Goal: Task Accomplishment & Management: Manage account settings

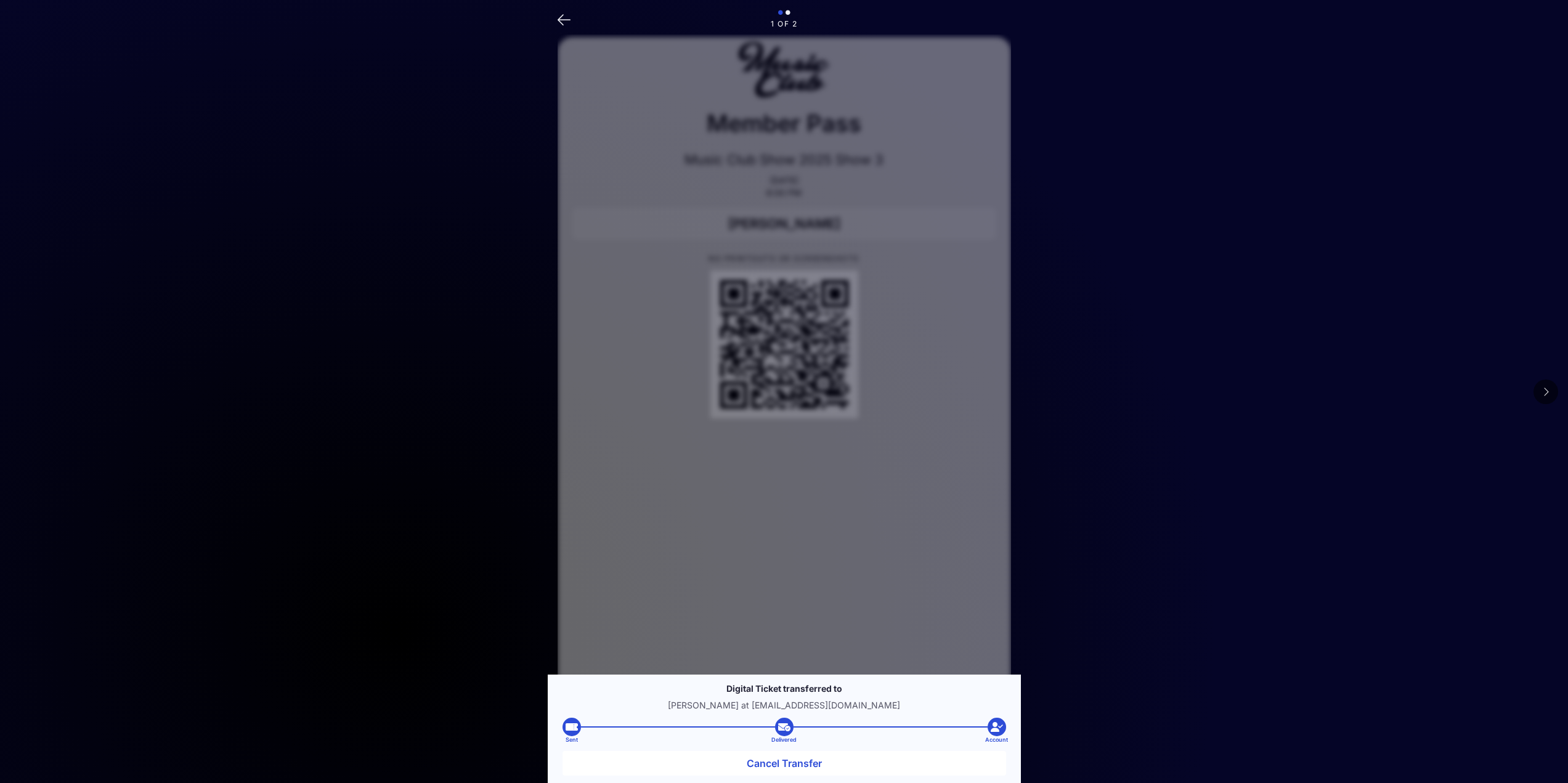
click at [1547, 397] on button at bounding box center [1546, 392] width 25 height 25
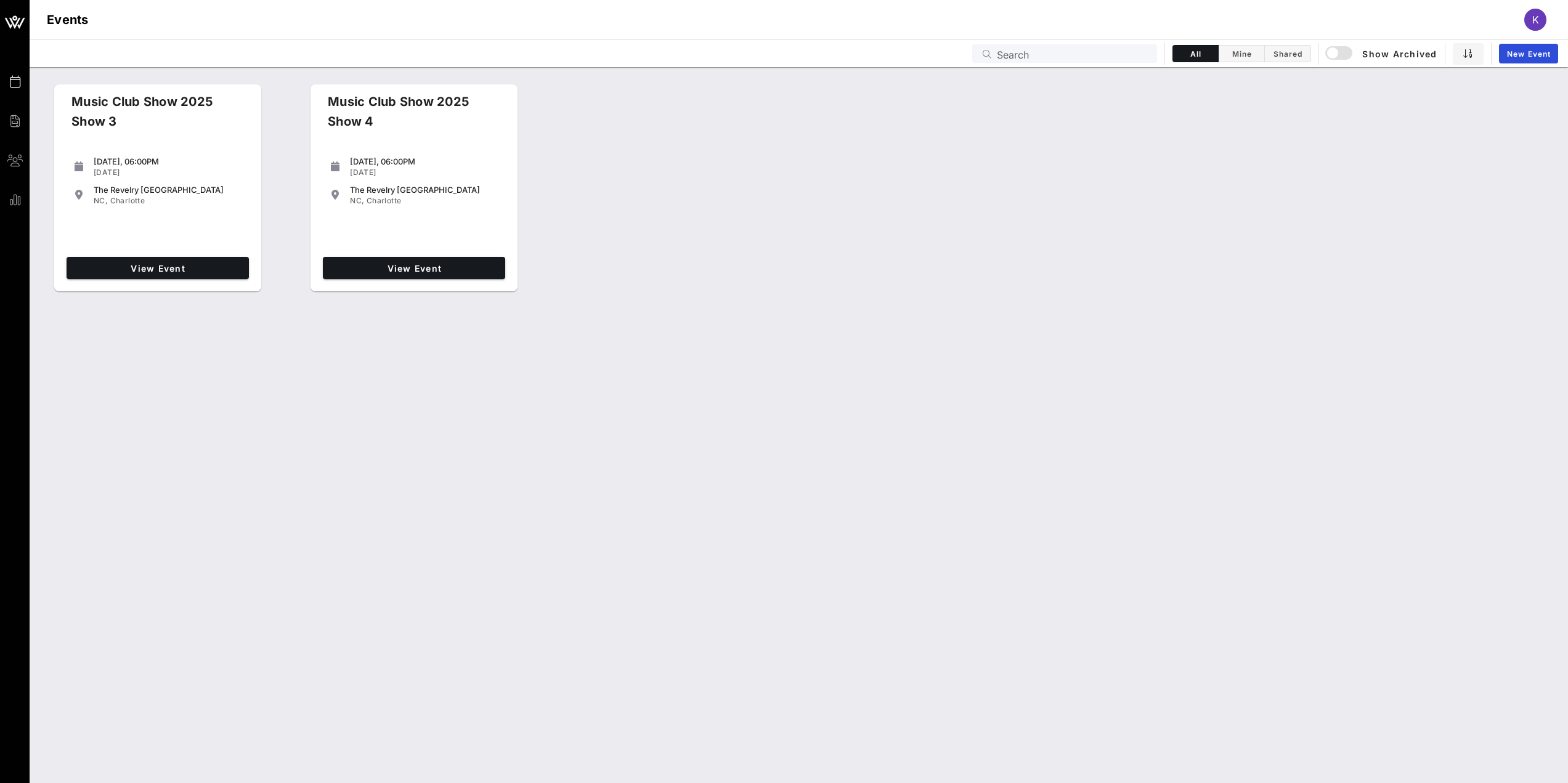
click at [1048, 63] on div "Events Search All Mine Shared Show Archived New Event" at bounding box center [799, 53] width 1539 height 28
click at [1048, 54] on input "Search" at bounding box center [1074, 54] width 153 height 16
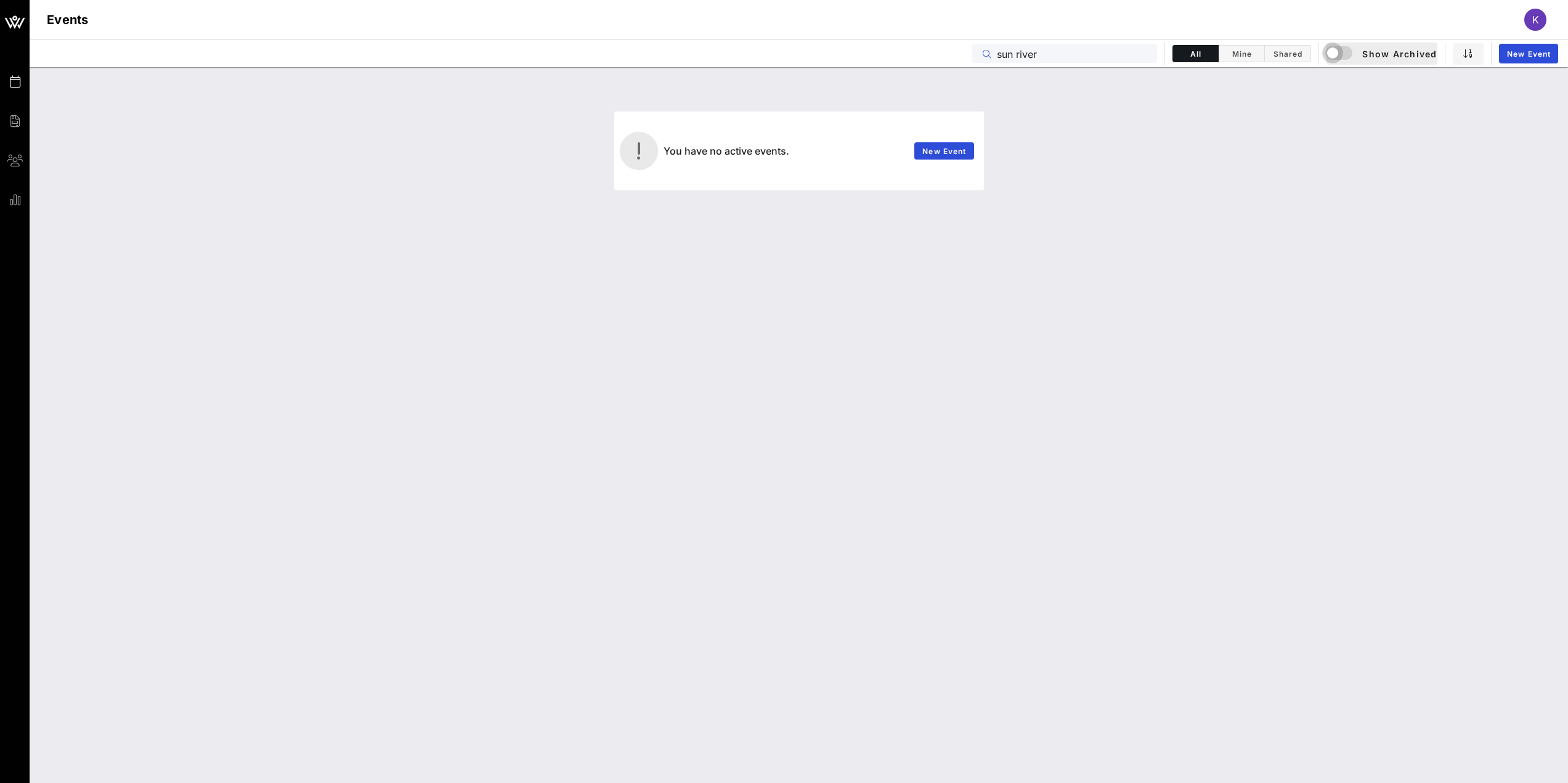
type input "sun river"
click at [1548, 22] on div "K" at bounding box center [1541, 20] width 34 height 22
click at [1547, 22] on div "K" at bounding box center [1541, 20] width 34 height 22
click at [1541, 17] on div "K" at bounding box center [1536, 20] width 22 height 22
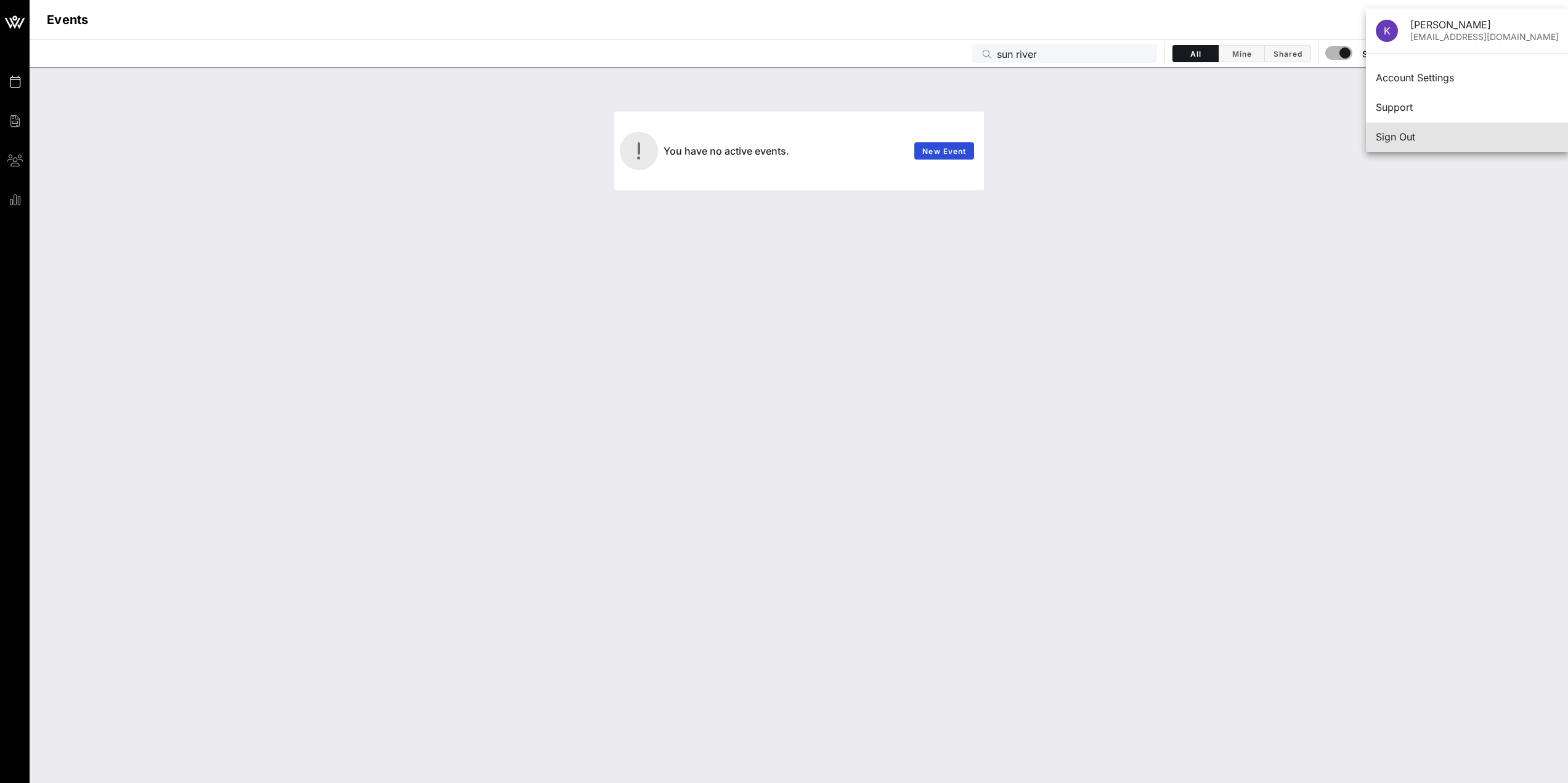
click at [1402, 130] on div "Sign Out" at bounding box center [1468, 137] width 183 height 27
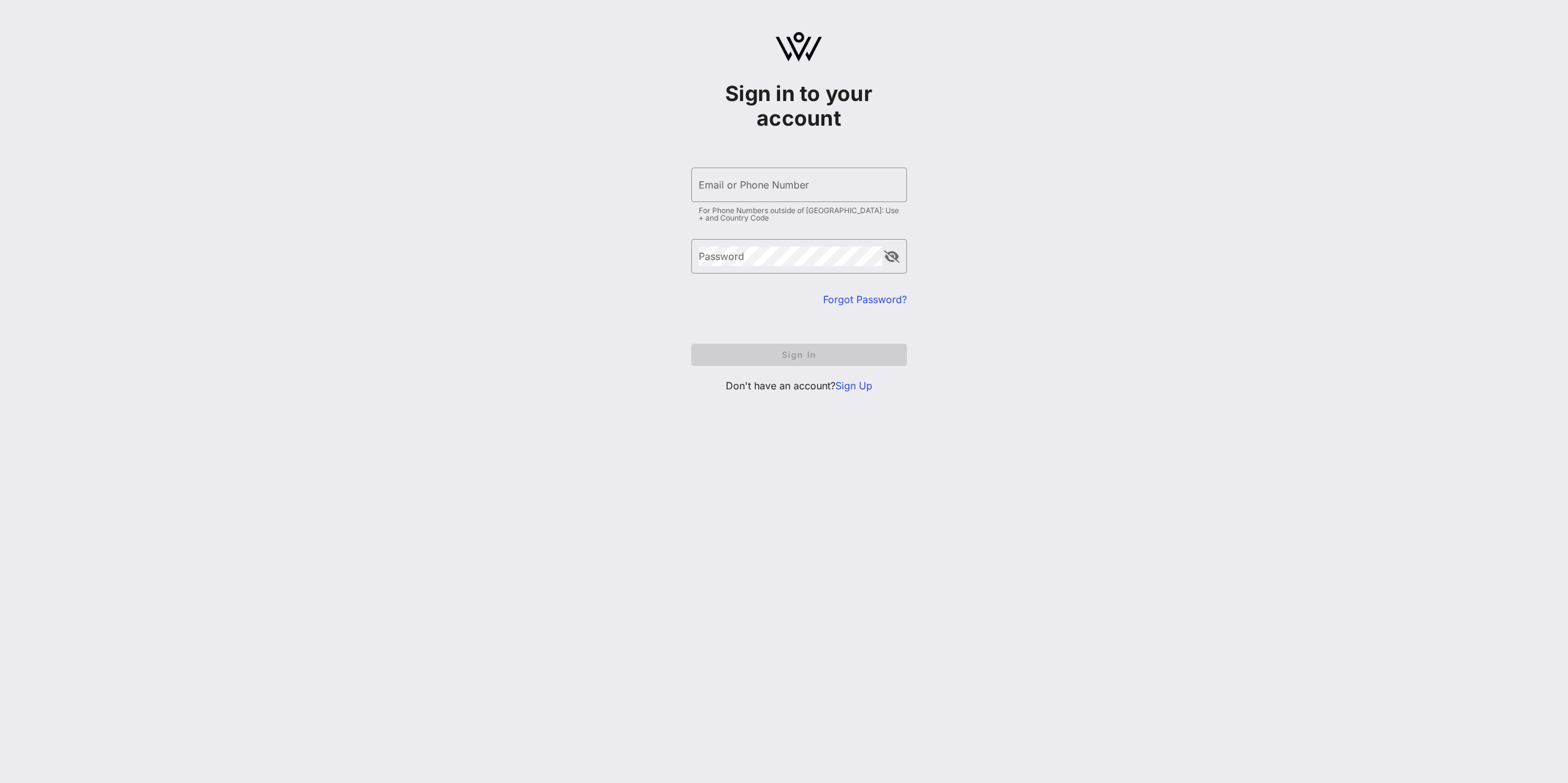
type input "[EMAIL_ADDRESS][DOMAIN_NAME]"
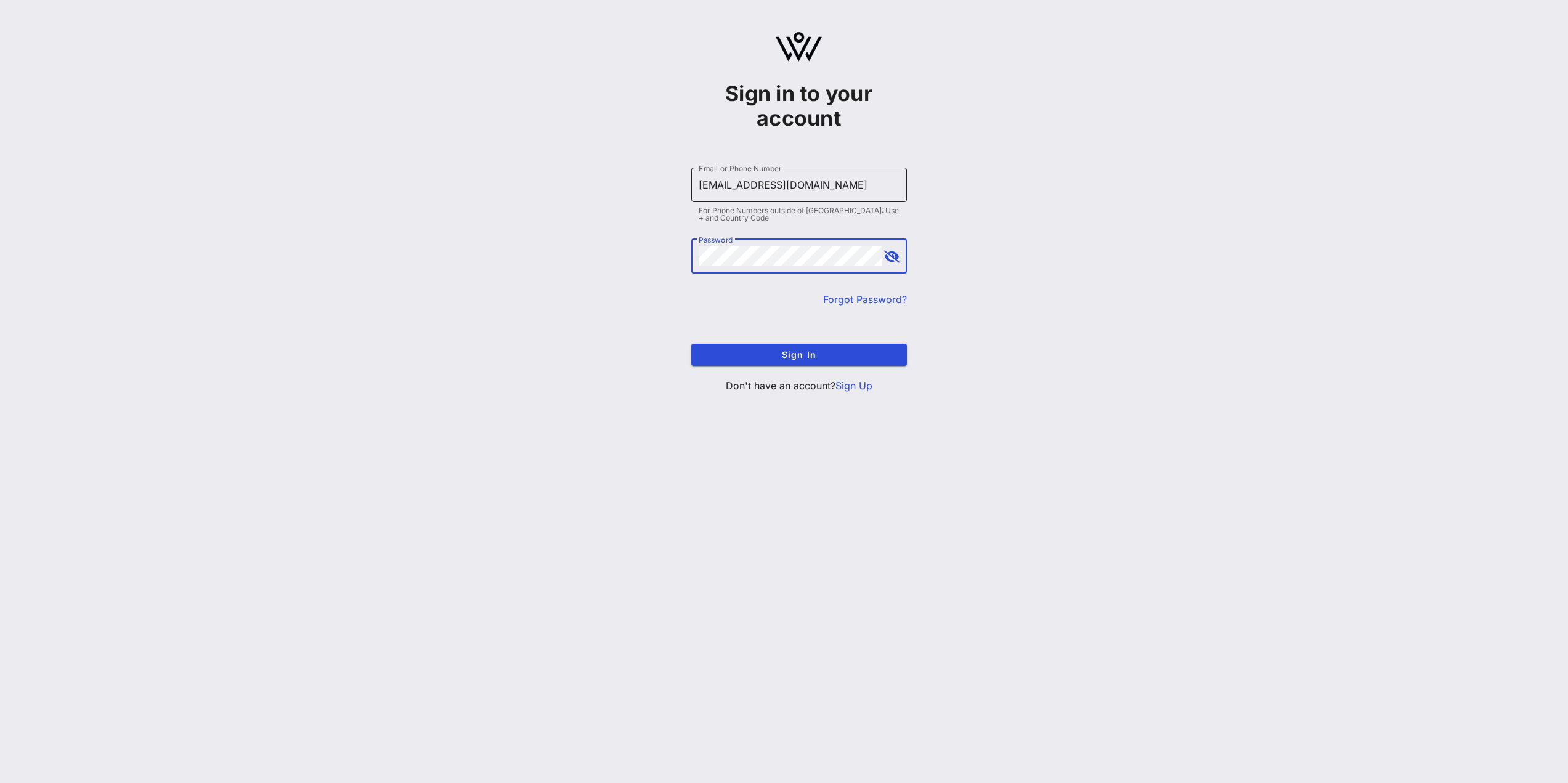
click at [777, 170] on label "Email or Phone Number" at bounding box center [740, 168] width 83 height 9
click at [777, 175] on input "[EMAIL_ADDRESS][DOMAIN_NAME]" at bounding box center [799, 185] width 201 height 20
click at [768, 347] on button "Sign In" at bounding box center [799, 355] width 215 height 22
